Goal: Transaction & Acquisition: Book appointment/travel/reservation

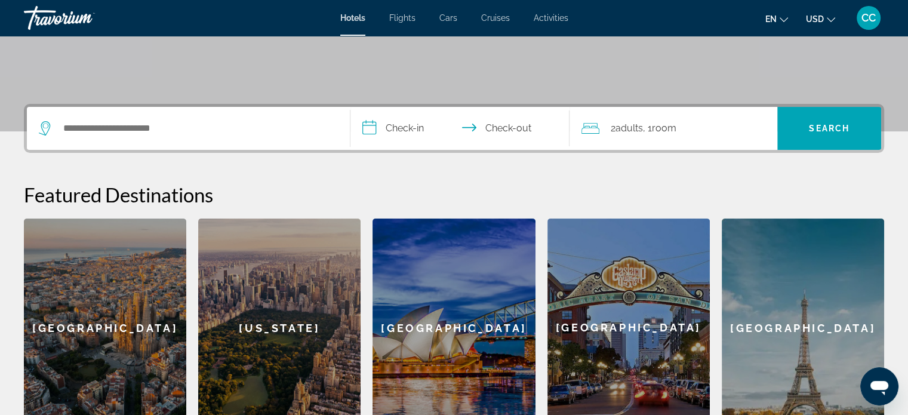
scroll to position [246, 0]
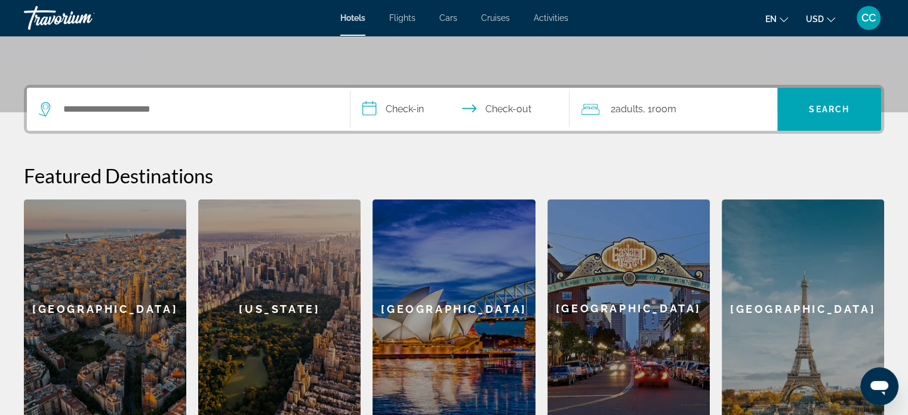
click at [395, 23] on div "Hotels Flights Cars Cruises Activities Hotels Flights Cars Cruises Activities e…" at bounding box center [454, 17] width 908 height 31
click at [400, 17] on span "Flights" at bounding box center [402, 18] width 26 height 10
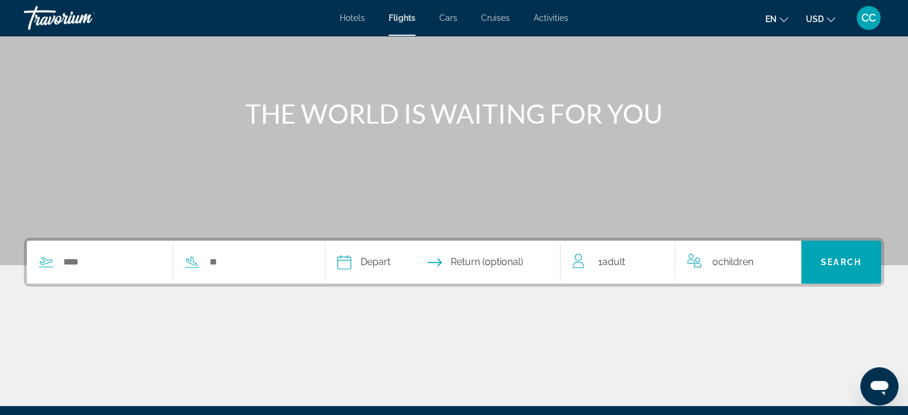
scroll to position [119, 0]
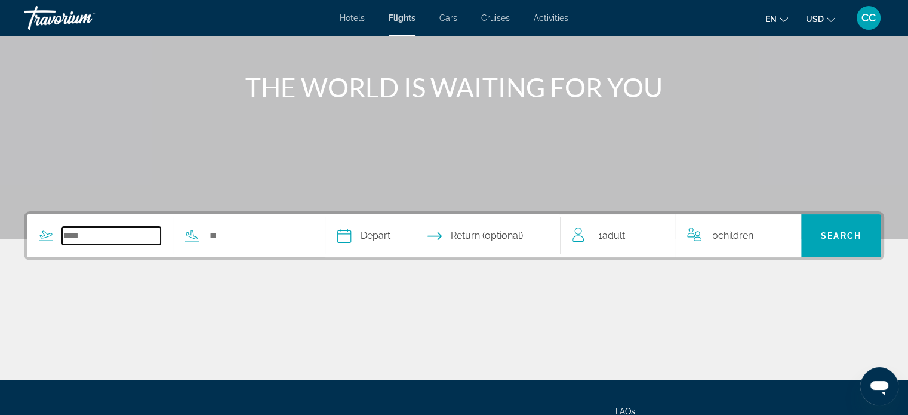
click at [123, 239] on input "Search widget" at bounding box center [111, 236] width 99 height 18
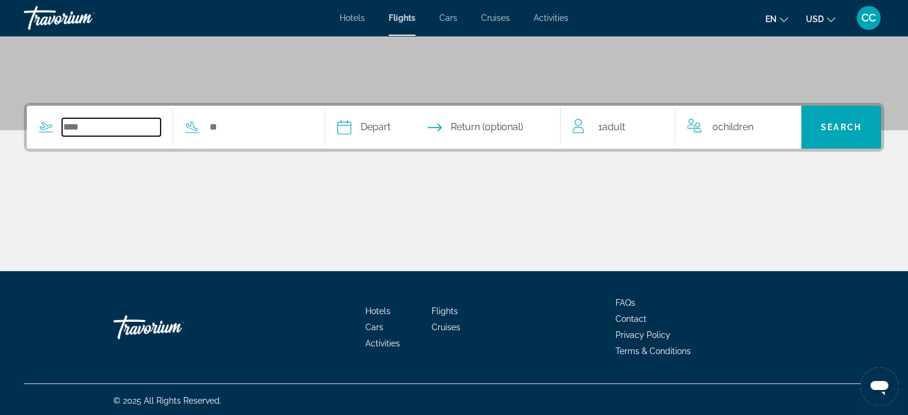
scroll to position [230, 0]
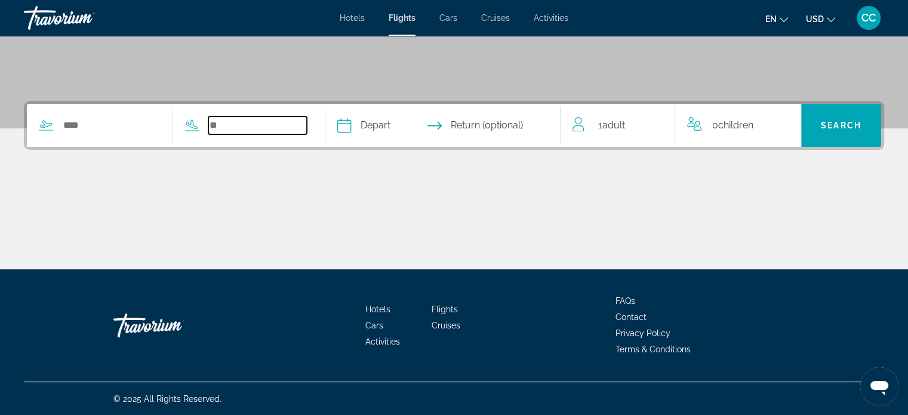
click at [247, 121] on input "Search widget" at bounding box center [257, 125] width 99 height 18
click at [222, 180] on div "Main content" at bounding box center [454, 225] width 860 height 90
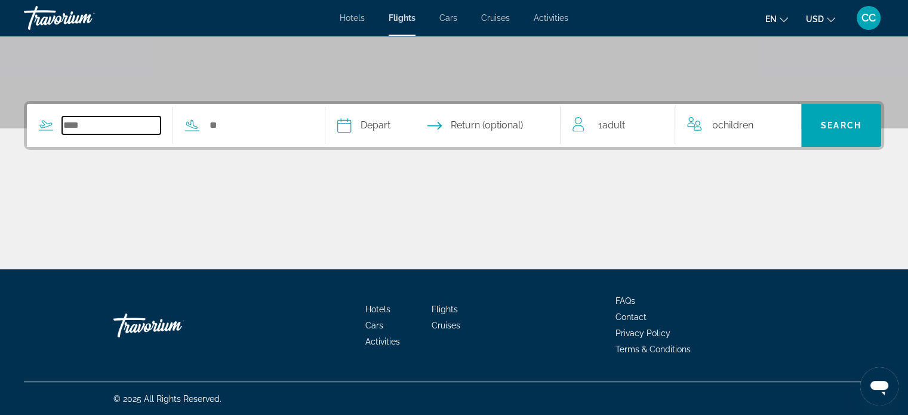
click at [138, 125] on input "Search widget" at bounding box center [111, 125] width 99 height 18
click at [260, 113] on div "Search widget" at bounding box center [167, 125] width 280 height 43
click at [269, 136] on div "Search widget" at bounding box center [167, 125] width 280 height 43
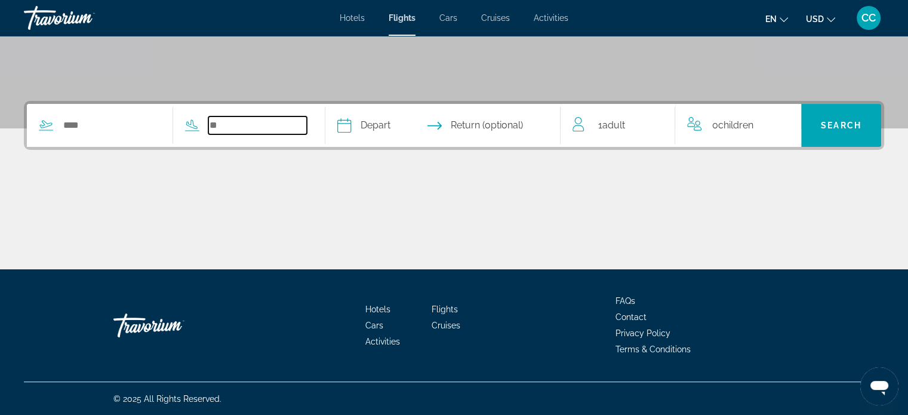
click at [248, 123] on input "Search widget" at bounding box center [257, 125] width 99 height 18
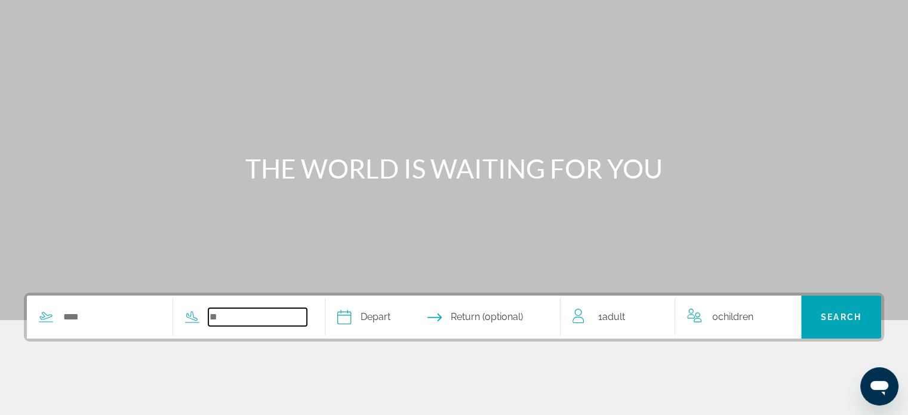
scroll to position [0, 0]
